Goal: Information Seeking & Learning: Learn about a topic

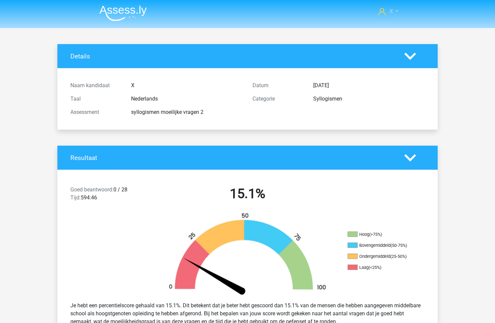
click at [396, 10] on link "X" at bounding box center [388, 11] width 25 height 8
click at [124, 12] on img at bounding box center [122, 13] width 47 height 16
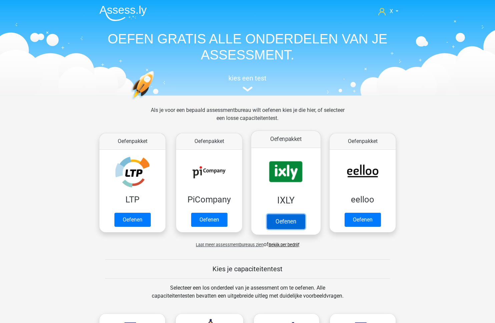
click at [273, 214] on link "Oefenen" at bounding box center [286, 221] width 38 height 15
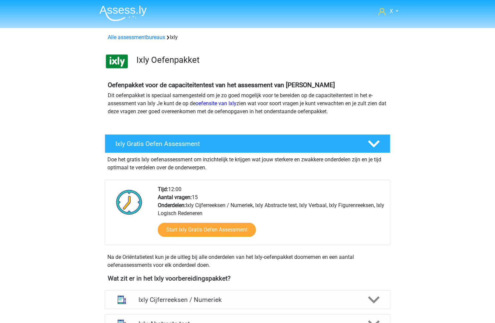
scroll to position [90, 0]
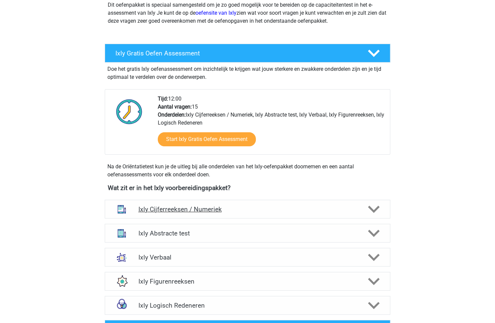
click at [290, 210] on h4 "Ixly Cijferreeksen / Numeriek" at bounding box center [247, 209] width 218 height 8
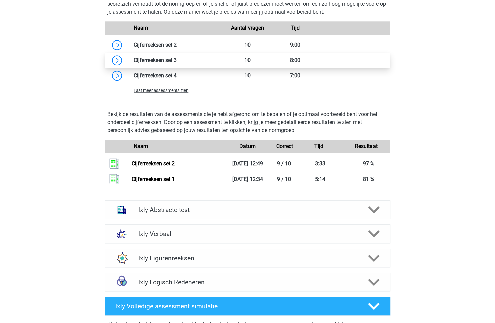
scroll to position [600, 0]
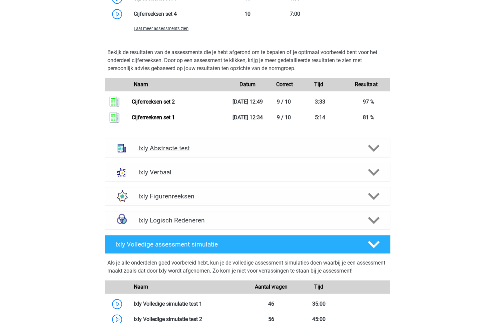
click at [233, 152] on div "Ixly Abstracte test" at bounding box center [248, 147] width 286 height 19
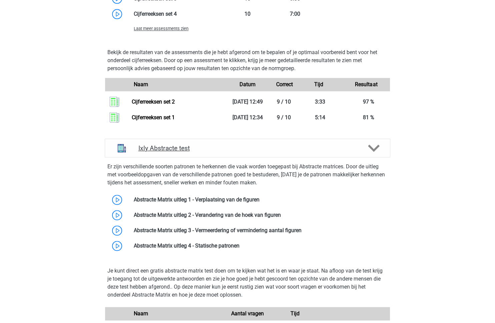
click at [233, 152] on div "Ixly Abstracte test" at bounding box center [248, 147] width 286 height 19
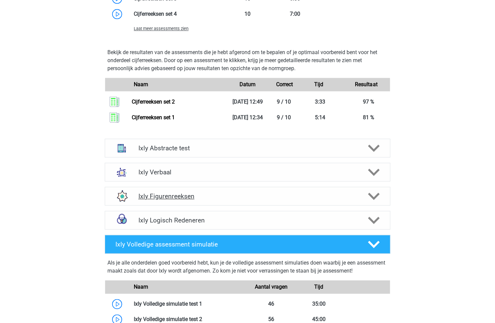
click at [256, 200] on div "Ixly Figurenreeksen" at bounding box center [248, 195] width 286 height 19
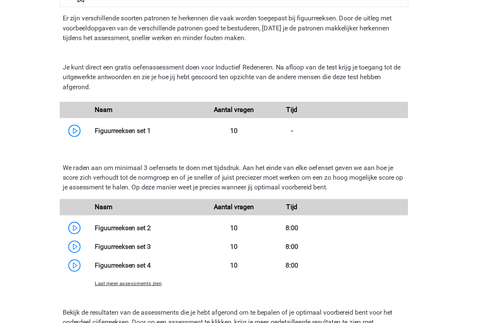
scroll to position [719, 0]
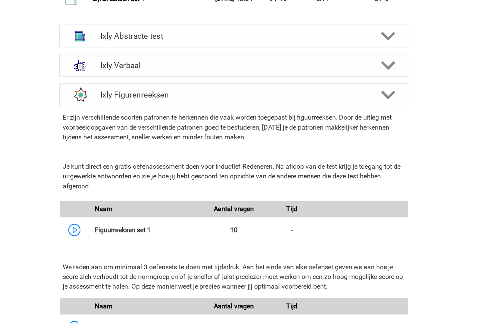
click at [201, 97] on p "Er zijn verschillende soorten patronen te herkennen die vaak worden toegepast b…" at bounding box center [247, 104] width 280 height 24
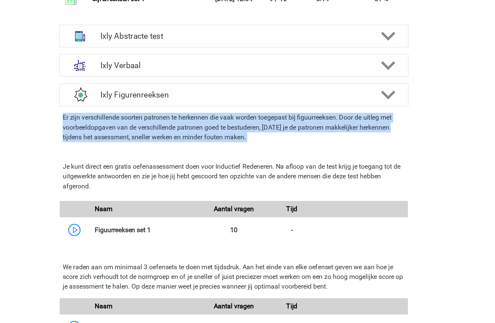
click at [201, 97] on p "Er zijn verschillende soorten patronen te herkennen die vaak worden toegepast b…" at bounding box center [247, 104] width 280 height 24
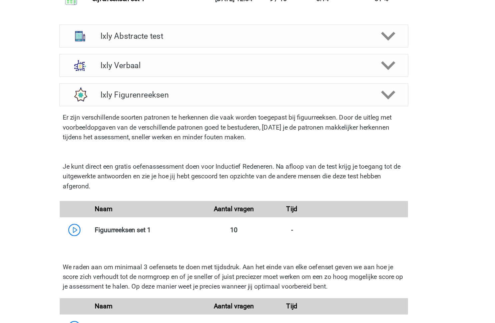
click at [201, 97] on p "Er zijn verschillende soorten patronen te herkennen die vaak worden toegepast b…" at bounding box center [247, 104] width 280 height 24
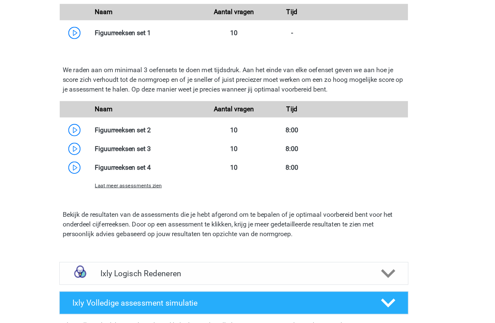
scroll to position [928, 0]
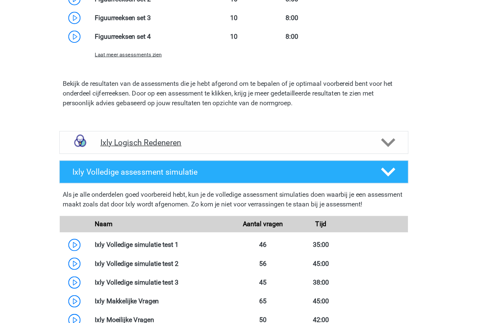
click at [201, 174] on h4 "Ixly Logisch Redeneren" at bounding box center [247, 175] width 218 height 8
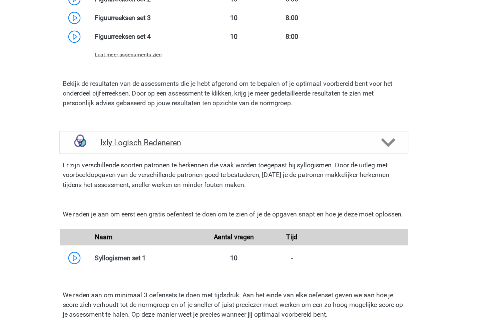
click at [201, 174] on h4 "Ixly Logisch Redeneren" at bounding box center [247, 175] width 218 height 8
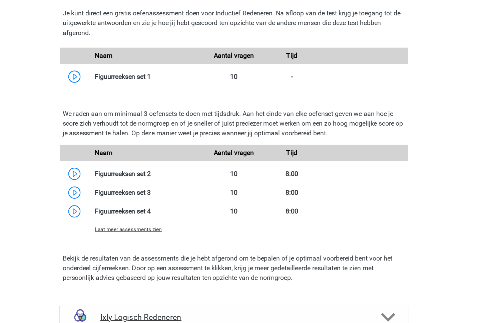
scroll to position [725, 0]
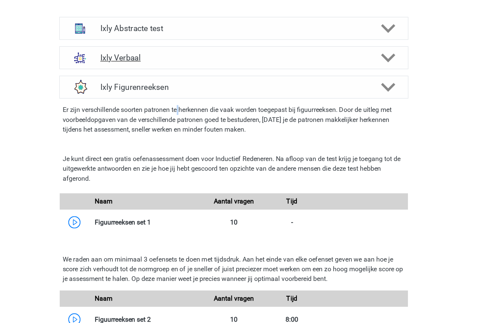
click at [196, 45] on h4 "Ixly Verbaal" at bounding box center [247, 47] width 218 height 8
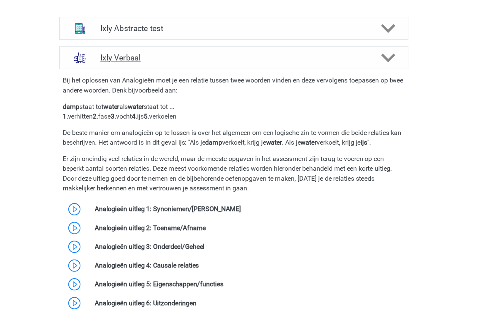
click at [208, 45] on h4 "Ixly Verbaal" at bounding box center [247, 47] width 218 height 8
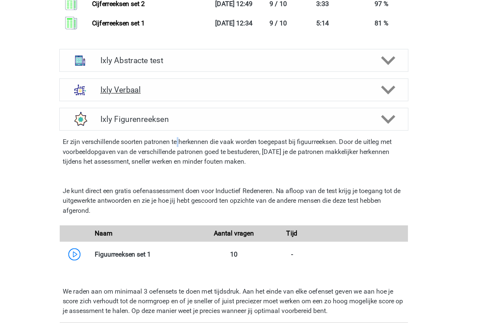
scroll to position [672, 0]
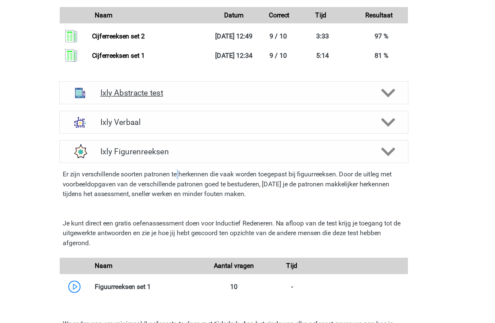
click at [200, 79] on div "Ixly Abstracte test" at bounding box center [248, 75] width 286 height 19
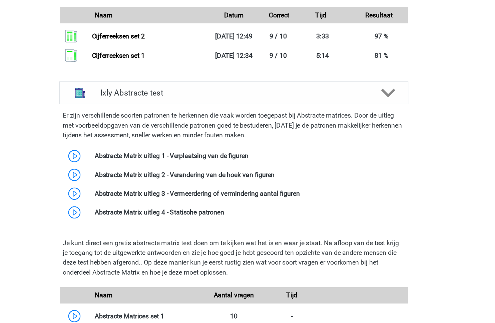
click at [213, 106] on p "Er zijn verschillende soorten patronen te herkennen die vaak worden toegepast b…" at bounding box center [247, 102] width 280 height 24
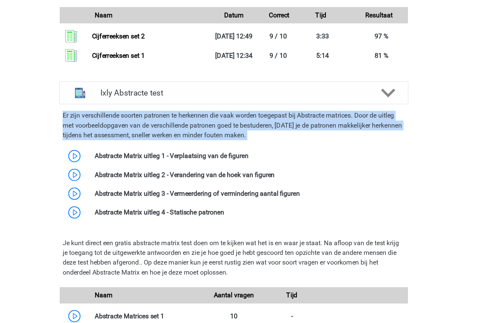
click at [213, 106] on p "Er zijn verschillende soorten patronen te herkennen die vaak worden toegepast b…" at bounding box center [247, 102] width 280 height 24
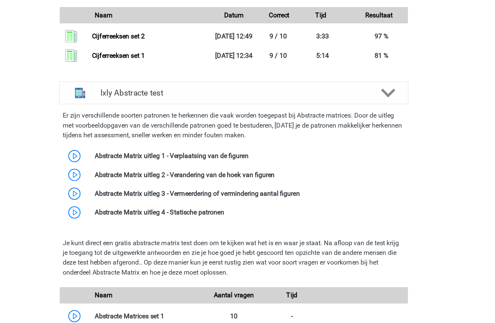
click at [213, 106] on p "Er zijn verschillende soorten patronen te herkennen die vaak worden toegepast b…" at bounding box center [247, 102] width 280 height 24
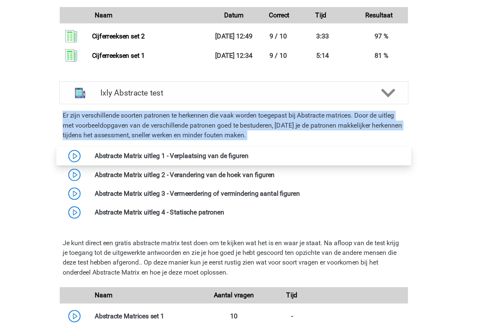
click at [259, 127] on link at bounding box center [259, 127] width 0 height 6
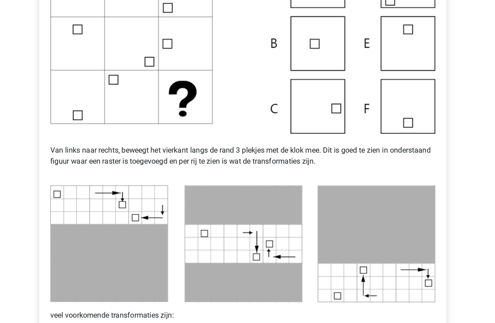
scroll to position [213, 0]
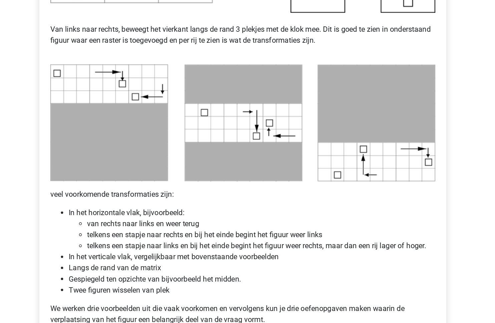
click at [185, 240] on li "In het horizontale vlak, bijvoorbeeld: van rechts naar links en weer terug telk…" at bounding box center [254, 254] width 266 height 32
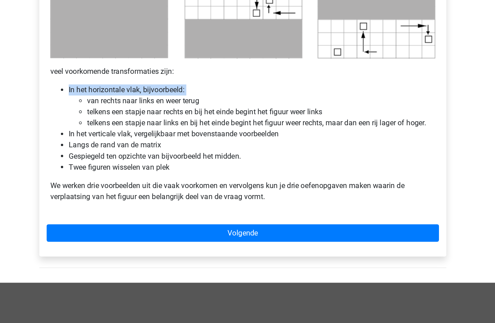
scroll to position [358, 0]
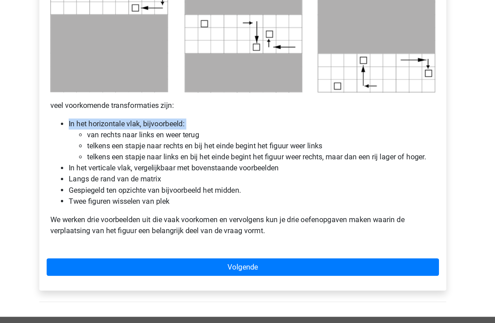
click at [174, 110] on li "telkens een stapje naar rechts en bij het einde begint het figuur weer links" at bounding box center [260, 114] width 253 height 8
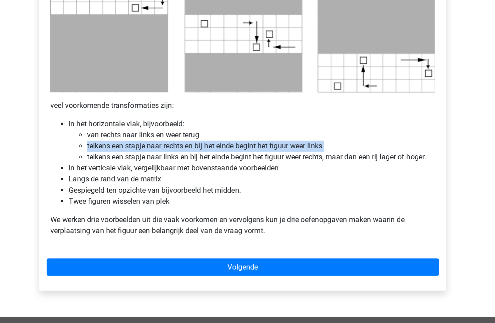
click at [174, 110] on li "telkens een stapje naar rechts en bij het einde begint het figuur weer links" at bounding box center [260, 114] width 253 height 8
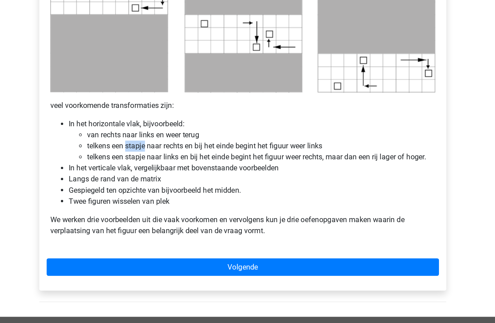
click at [174, 110] on li "telkens een stapje naar rechts en bij het einde begint het figuur weer links" at bounding box center [260, 114] width 253 height 8
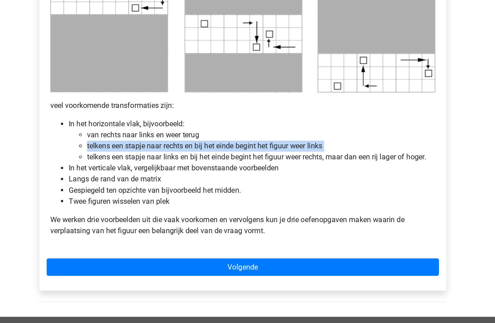
click at [174, 110] on li "telkens een stapje naar rechts en bij het einde begint het figuur weer links" at bounding box center [260, 114] width 253 height 8
click at [175, 105] on li "van rechts naar links en weer terug" at bounding box center [260, 106] width 253 height 8
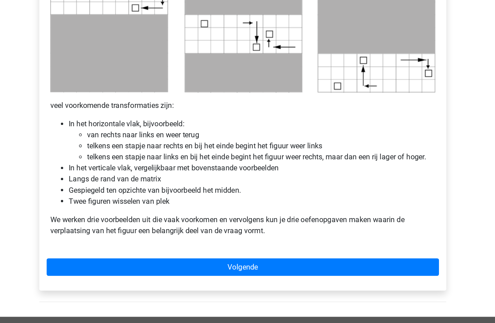
click at [175, 105] on li "van rechts naar links en weer terug" at bounding box center [260, 106] width 253 height 8
click at [172, 118] on li "telkens een stapje naar links en bij het einde begint het figuur weer rechts, m…" at bounding box center [260, 122] width 253 height 8
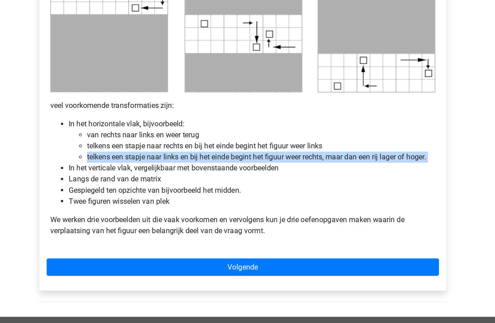
click at [172, 118] on li "telkens een stapje naar links en bij het einde begint het figuur weer rechts, m…" at bounding box center [260, 122] width 253 height 8
click at [180, 133] on li "In het verticale vlak, vergelijkbaar met bovenstaande voorbeelden" at bounding box center [254, 130] width 266 height 8
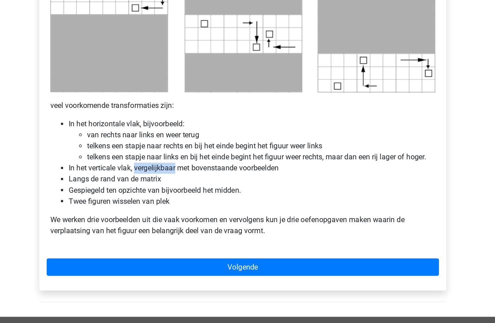
click at [180, 133] on li "In het verticale vlak, vergelijkbaar met bovenstaande voorbeelden" at bounding box center [254, 130] width 266 height 8
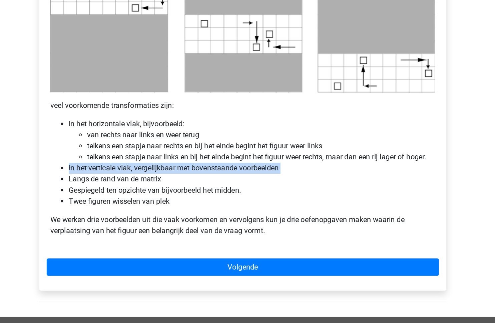
click at [172, 140] on li "Langs de rand van de matrix" at bounding box center [254, 138] width 266 height 8
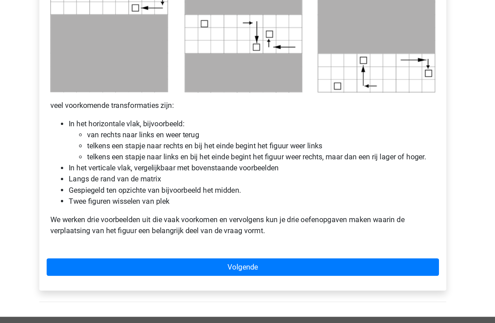
click at [172, 140] on li "Langs de rand van de matrix" at bounding box center [254, 138] width 266 height 8
click at [172, 146] on li "Gespiegeld ten opzichte van bijvoorbeeld het midden." at bounding box center [254, 146] width 266 height 8
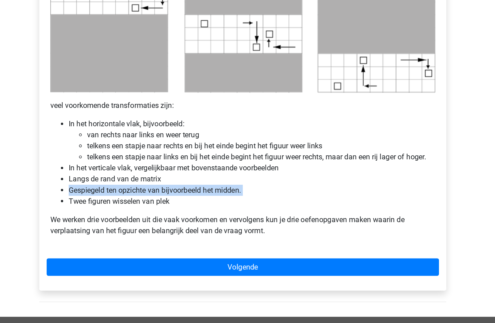
click at [172, 146] on li "Gespiegeld ten opzichte van bijvoorbeeld het midden." at bounding box center [254, 146] width 266 height 8
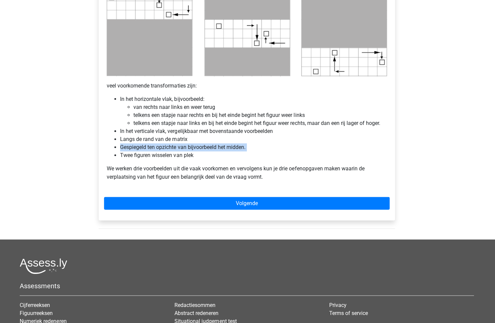
scroll to position [356, 0]
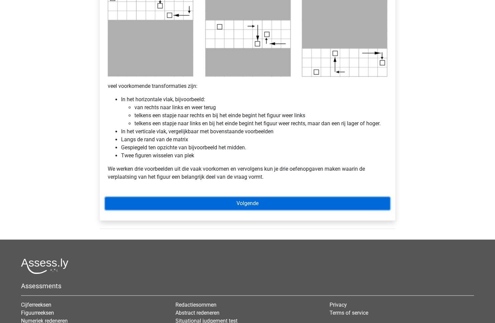
click at [224, 205] on link "Volgende" at bounding box center [247, 203] width 285 height 13
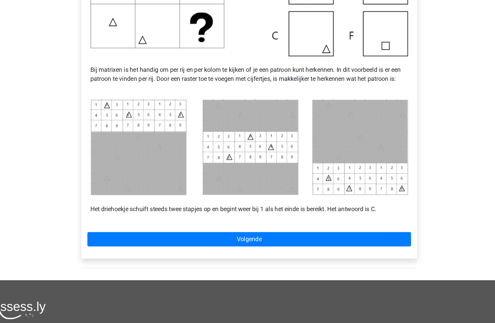
scroll to position [265, 0]
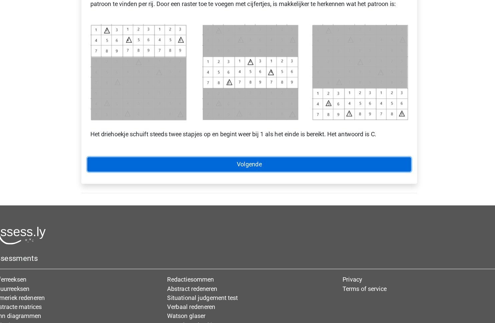
click at [243, 182] on link "Volgende" at bounding box center [247, 183] width 285 height 13
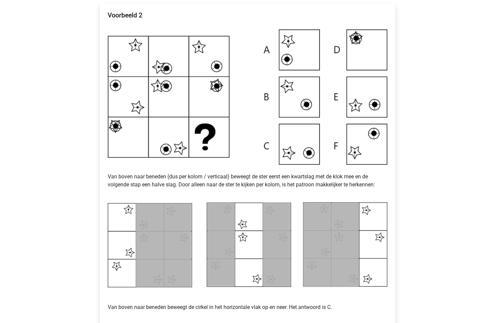
scroll to position [127, 0]
click at [155, 187] on p "Van boven naar beneden (dus per kolom / verticaal) beweegt de ster eerst een kw…" at bounding box center [248, 181] width 280 height 32
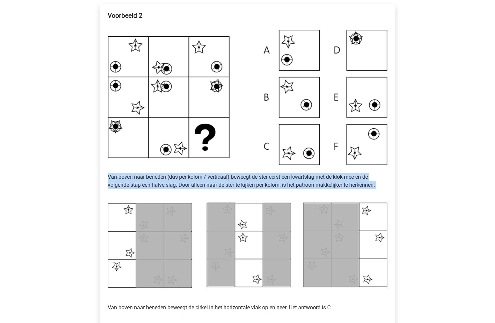
click at [155, 187] on p "Van boven naar beneden (dus per kolom / verticaal) beweegt de ster eerst een kw…" at bounding box center [248, 181] width 280 height 32
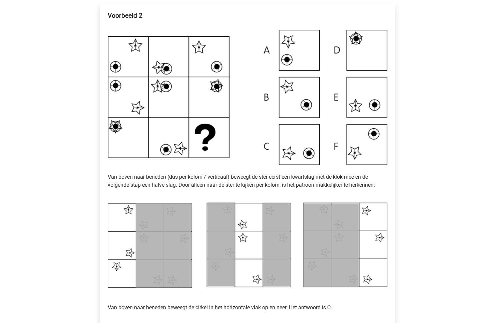
click at [155, 187] on p "Van boven naar beneden (dus per kolom / verticaal) beweegt de ster eerst een kw…" at bounding box center [248, 181] width 280 height 32
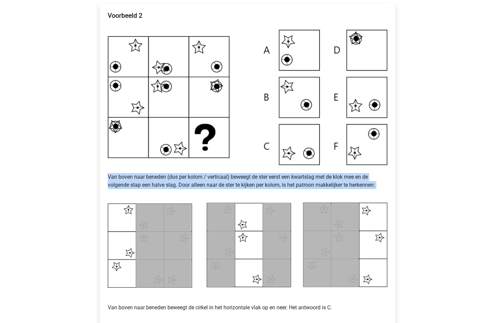
click at [155, 187] on p "Van boven naar beneden (dus per kolom / verticaal) beweegt de ster eerst een kw…" at bounding box center [248, 181] width 280 height 32
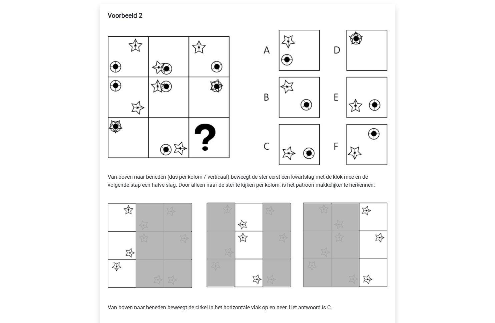
click at [155, 187] on p "Van boven naar beneden (dus per kolom / verticaal) beweegt de ster eerst een kw…" at bounding box center [248, 181] width 280 height 32
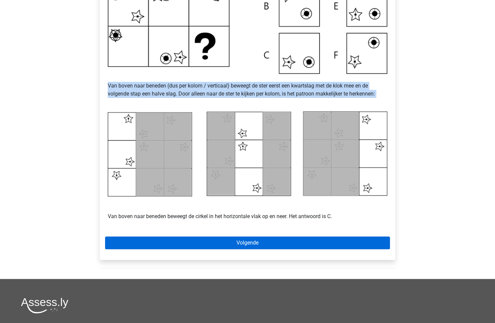
scroll to position [288, 0]
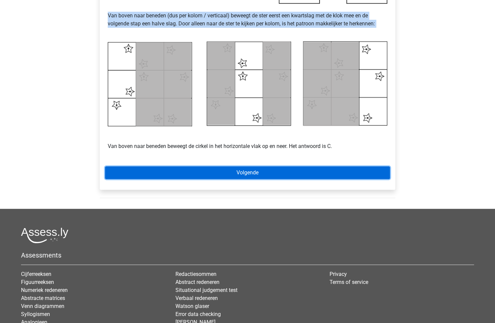
click at [247, 169] on link "Volgende" at bounding box center [247, 172] width 285 height 13
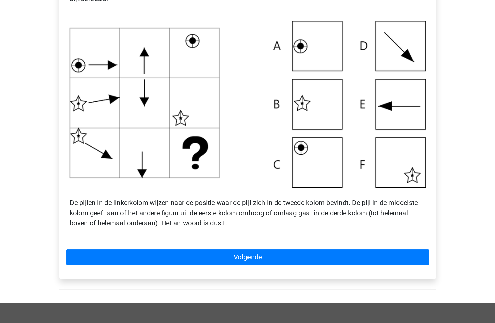
scroll to position [153, 0]
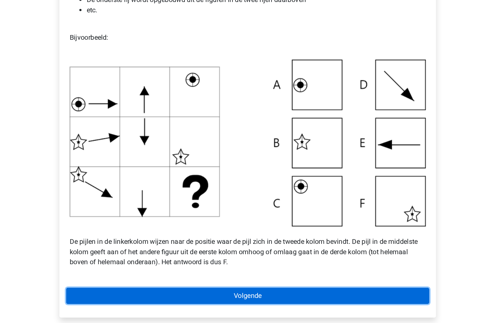
click at [191, 264] on link "Volgende" at bounding box center [247, 270] width 285 height 13
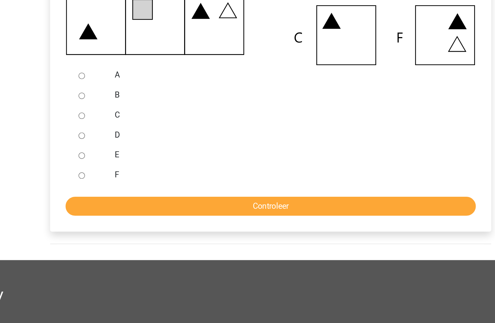
scroll to position [155, 0]
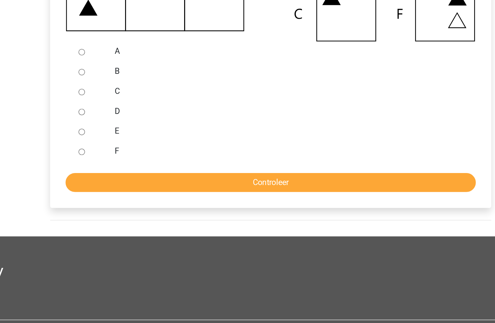
click at [141, 199] on div "E" at bounding box center [258, 193] width 241 height 13
click at [143, 193] on label "E" at bounding box center [258, 194] width 231 height 8
click at [123, 193] on input "E" at bounding box center [121, 194] width 4 height 4
radio input "true"
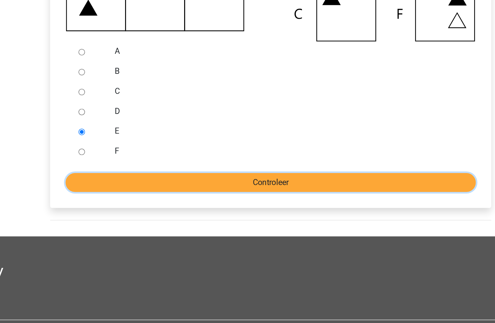
click at [199, 230] on input "Controleer" at bounding box center [247, 228] width 275 height 13
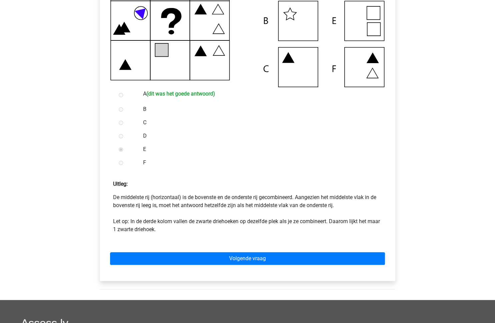
scroll to position [255, 0]
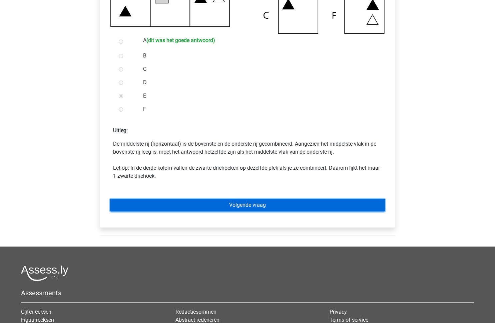
click at [248, 207] on link "Volgende vraag" at bounding box center [247, 204] width 275 height 13
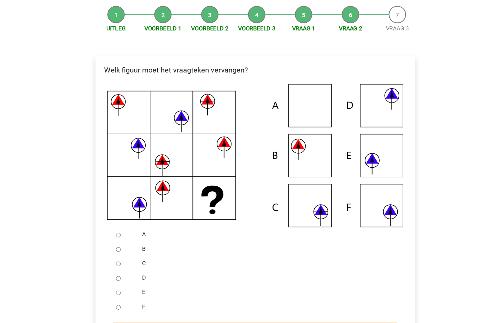
scroll to position [80, 0]
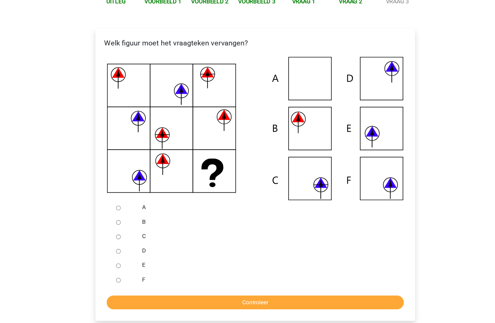
click at [121, 227] on input "B" at bounding box center [121, 229] width 4 height 4
radio input "true"
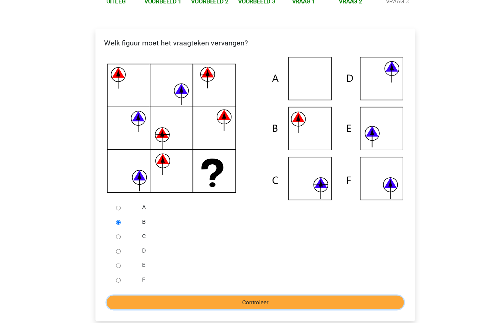
click at [199, 303] on input "Controleer" at bounding box center [247, 303] width 275 height 13
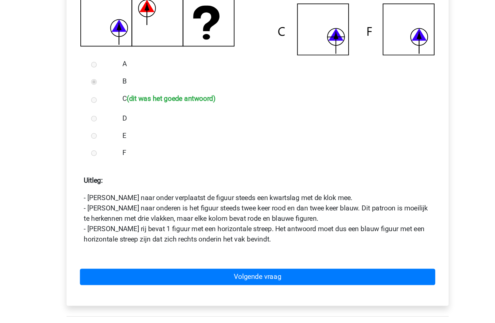
scroll to position [210, 0]
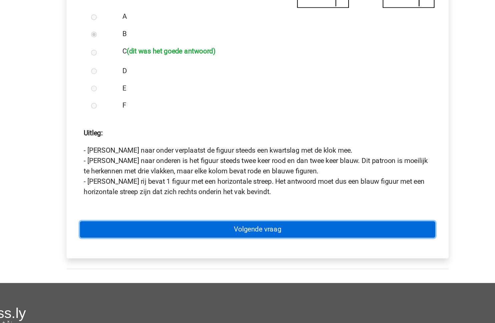
click at [209, 251] on link "Volgende vraag" at bounding box center [247, 250] width 275 height 13
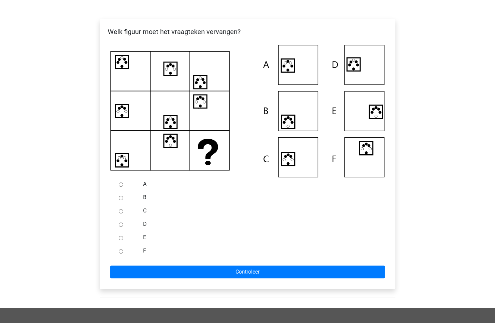
scroll to position [112, 0]
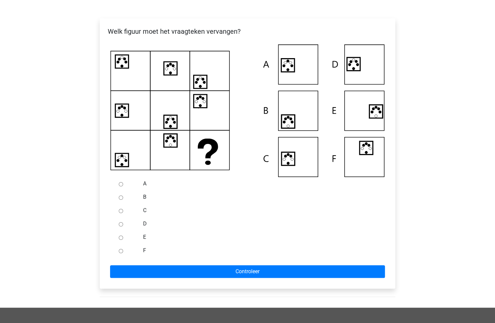
click at [142, 212] on div "C" at bounding box center [258, 209] width 241 height 13
click at [121, 212] on input "C" at bounding box center [121, 210] width 4 height 4
radio input "true"
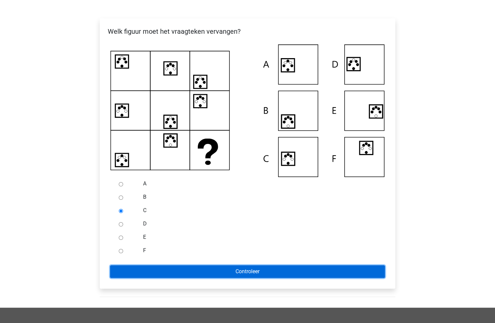
click at [175, 267] on input "Controleer" at bounding box center [247, 271] width 275 height 13
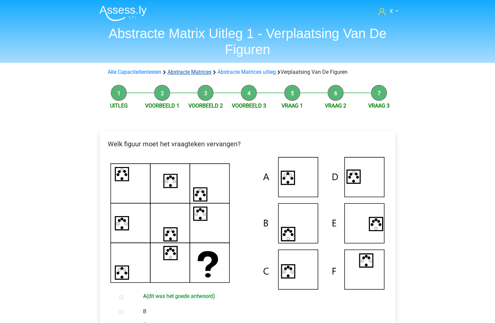
click at [173, 72] on link "Abstracte Matrices" at bounding box center [189, 72] width 44 height 6
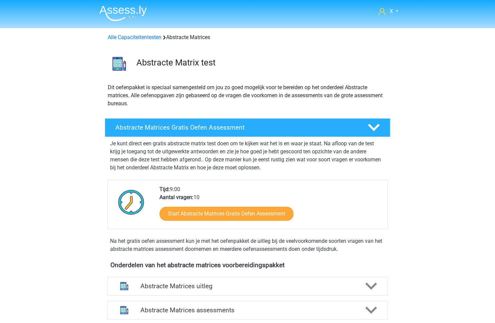
click at [130, 41] on div "Alle Capaciteitentesten Abstracte Matrices" at bounding box center [247, 37] width 285 height 8
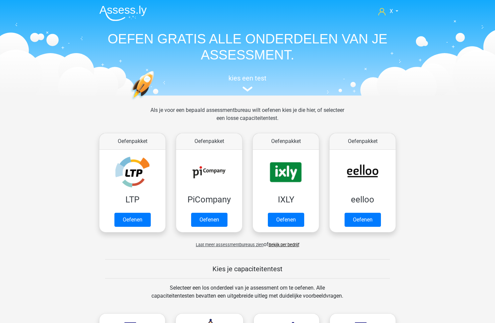
scroll to position [283, 0]
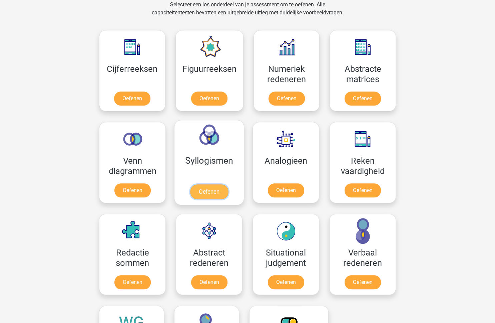
click at [206, 184] on link "Oefenen" at bounding box center [209, 191] width 38 height 15
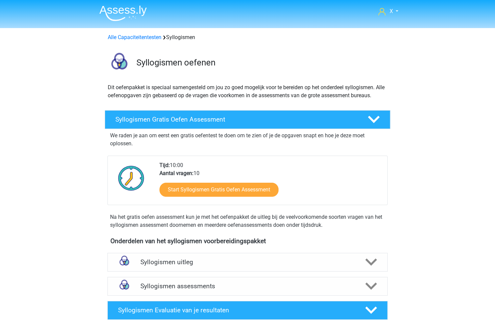
scroll to position [126, 0]
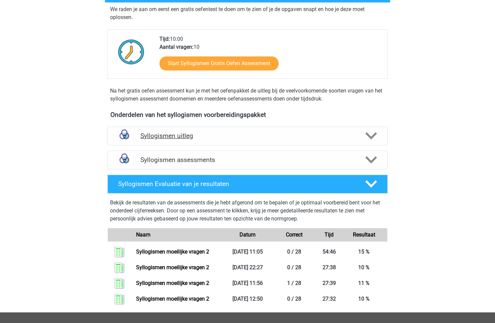
click at [221, 132] on h4 "Syllogismen uitleg" at bounding box center [247, 136] width 214 height 8
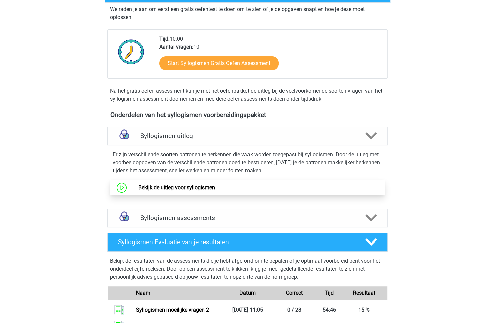
click at [201, 185] on link "Bekijk de uitleg voor syllogismen" at bounding box center [176, 187] width 77 height 6
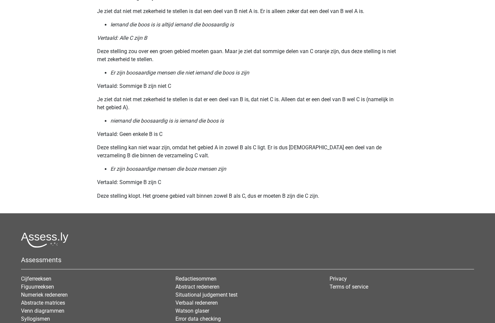
scroll to position [795, 0]
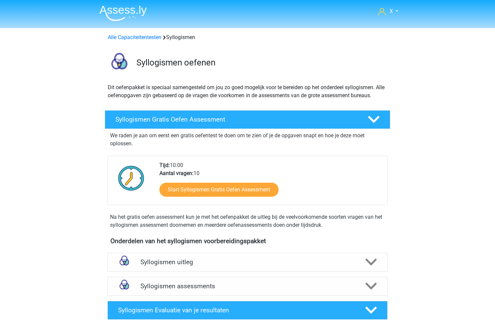
scroll to position [126, 0]
